Goal: Transaction & Acquisition: Subscribe to service/newsletter

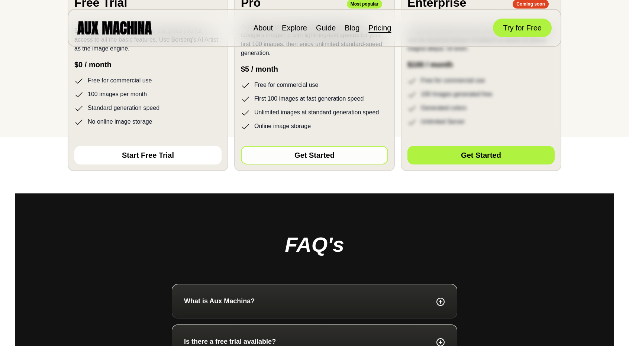
scroll to position [210, 0]
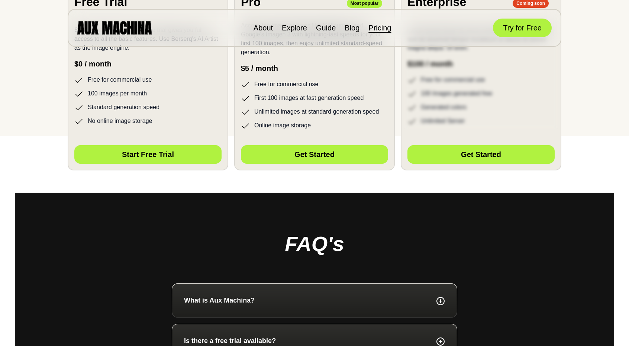
click at [185, 157] on button "Start Free Trial" at bounding box center [147, 154] width 147 height 19
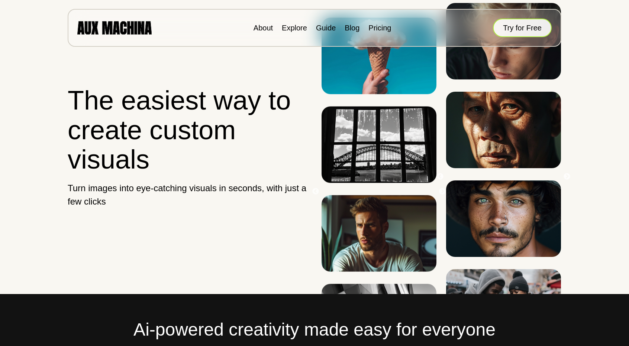
click at [516, 31] on button "Try for Free" at bounding box center [522, 28] width 59 height 19
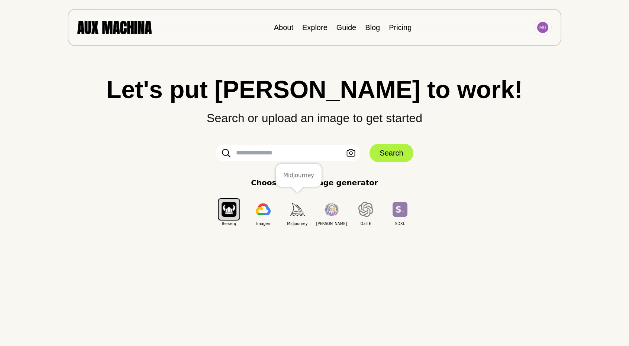
click at [297, 213] on img "button" at bounding box center [297, 209] width 15 height 12
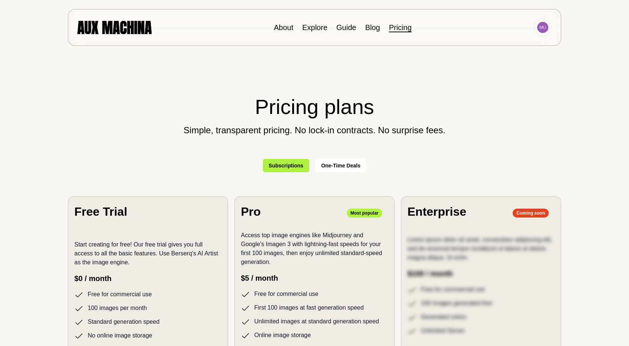
click at [334, 172] on button "One-Time Deals" at bounding box center [340, 165] width 51 height 13
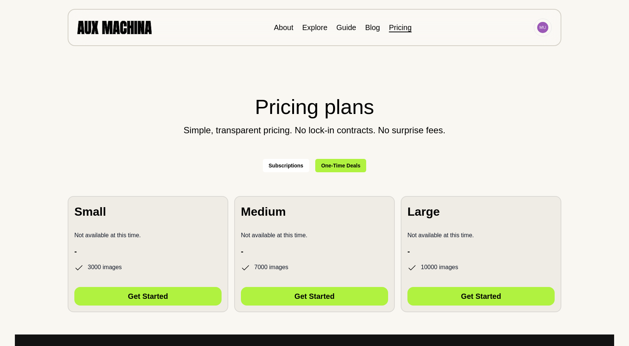
click at [303, 159] on button "Subscriptions" at bounding box center [286, 165] width 46 height 13
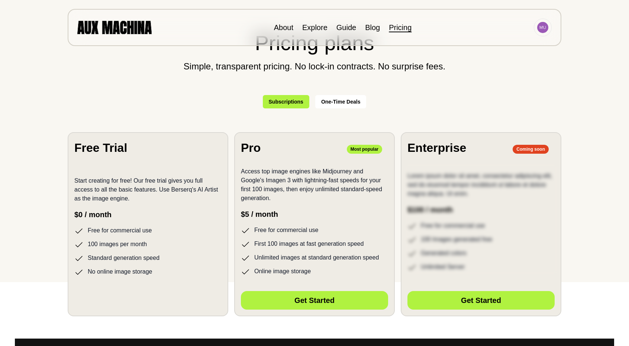
scroll to position [64, 0]
